Goal: Find specific page/section: Find specific page/section

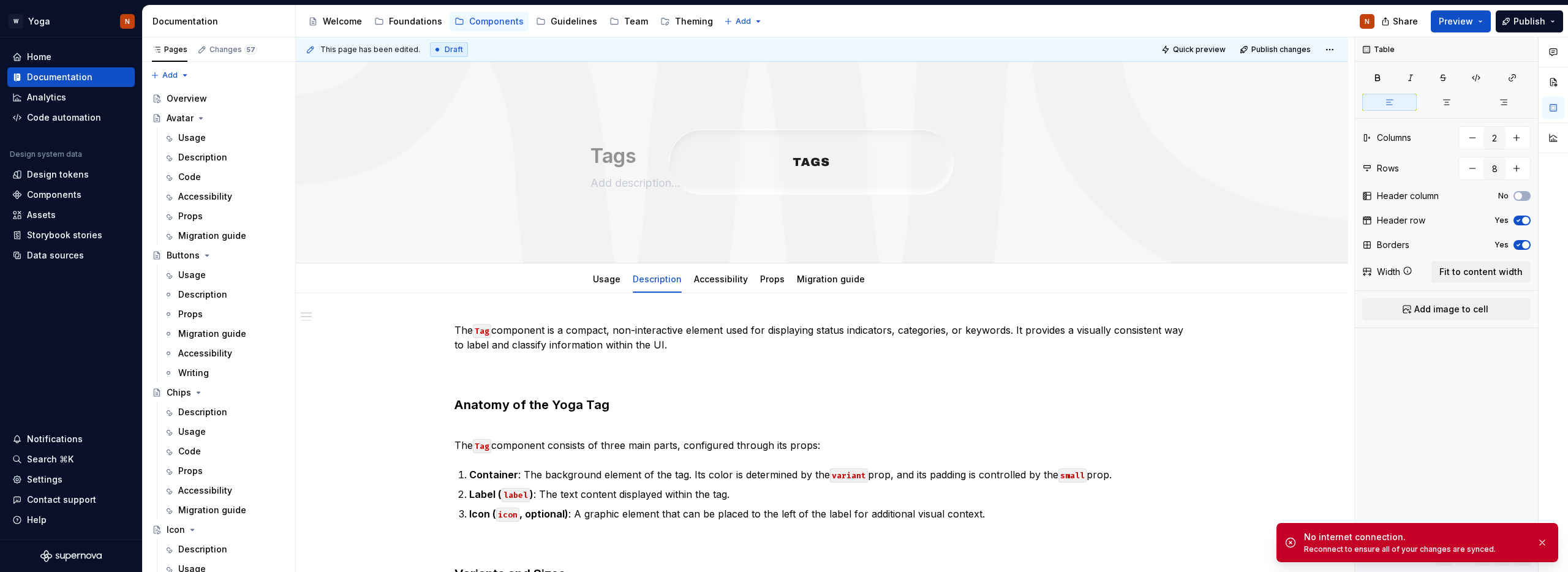
scroll to position [49, 0]
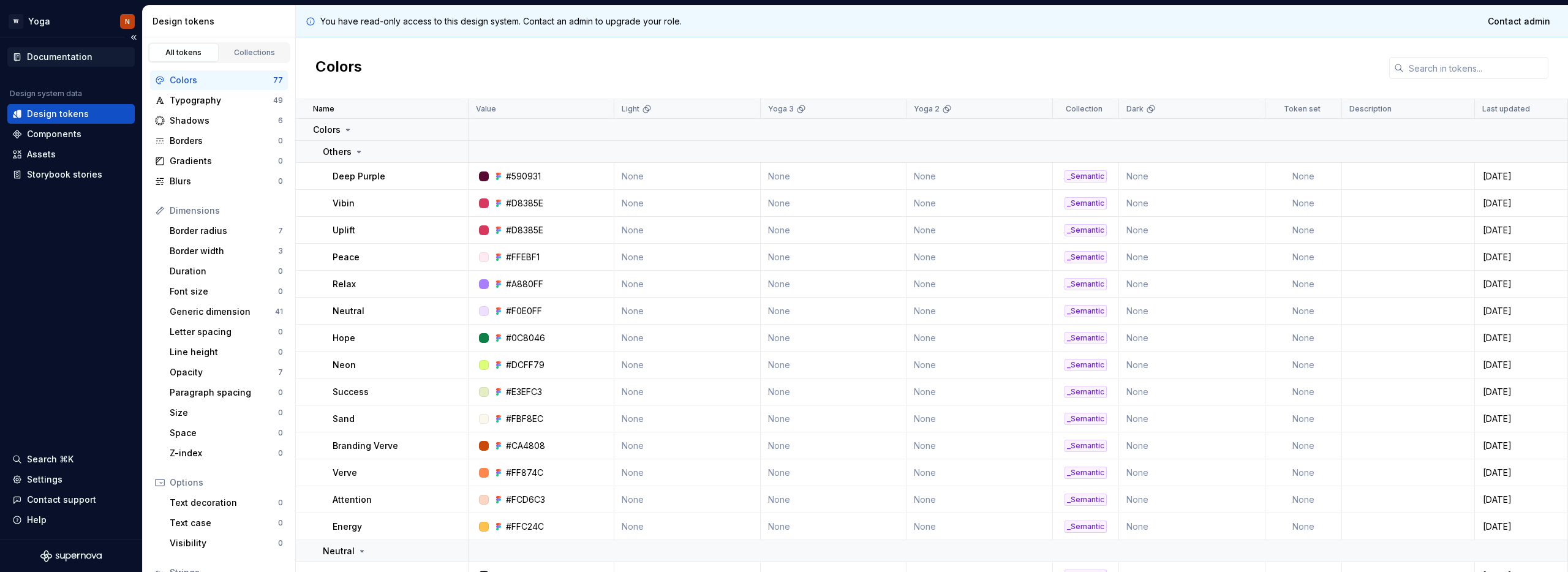
click at [61, 60] on div "Documentation" at bounding box center [60, 57] width 65 height 12
